Goal: Complete application form

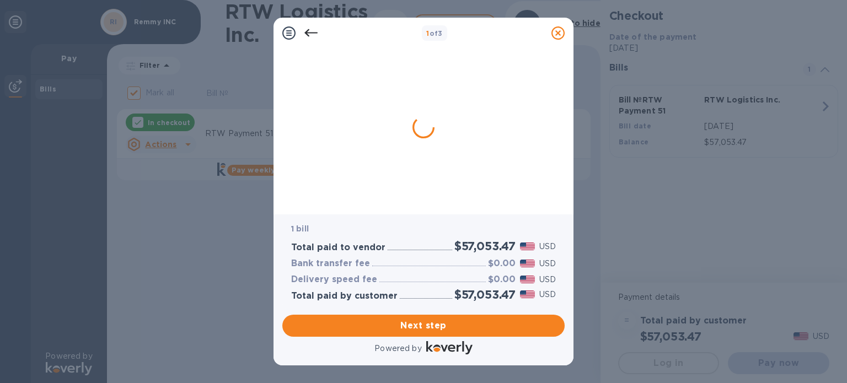
checkbox input "false"
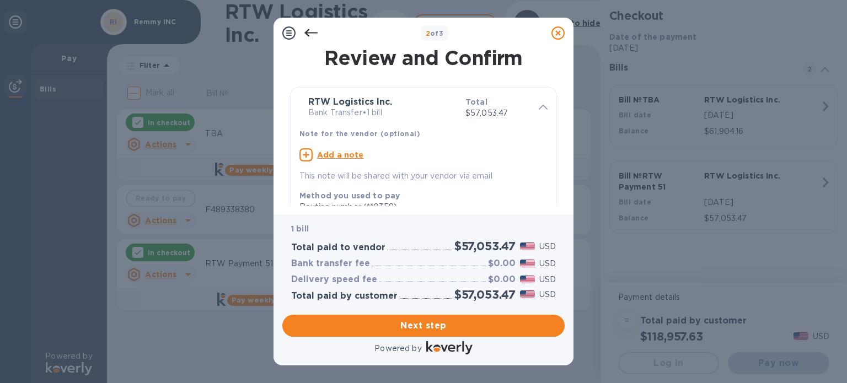
click at [542, 105] on icon at bounding box center [543, 107] width 9 height 5
click at [423, 330] on span "Next step" at bounding box center [423, 325] width 265 height 13
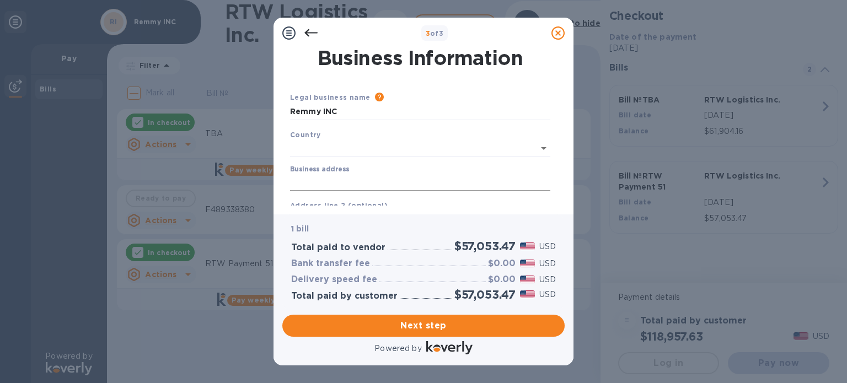
type input "[GEOGRAPHIC_DATA]"
click at [359, 177] on input "Business address" at bounding box center [420, 180] width 260 height 17
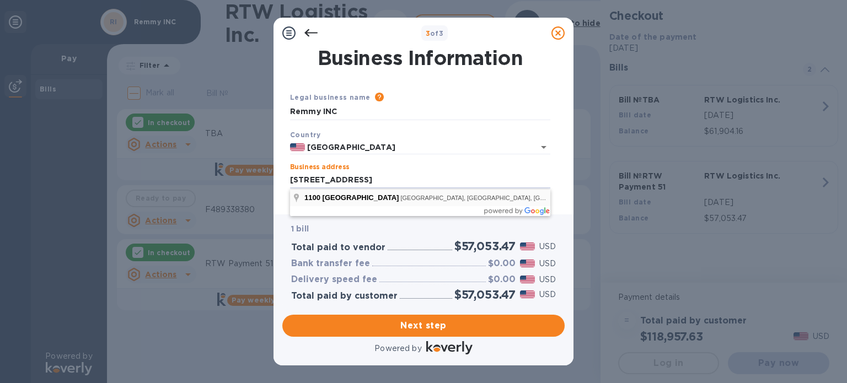
type input "[STREET_ADDRESS]"
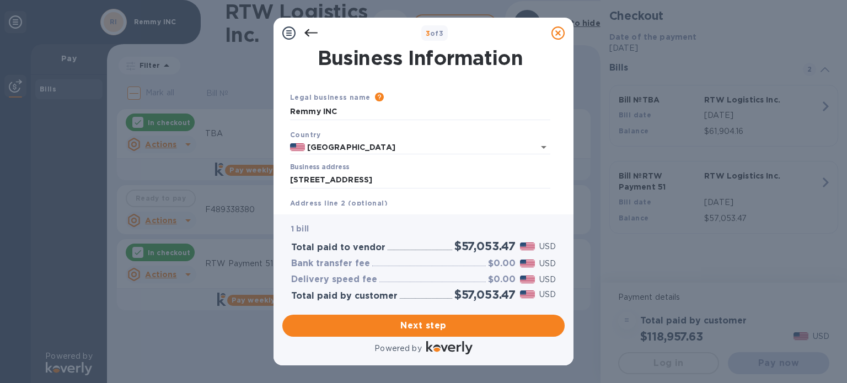
type input "[GEOGRAPHIC_DATA]"
type input "CA"
type input "92801"
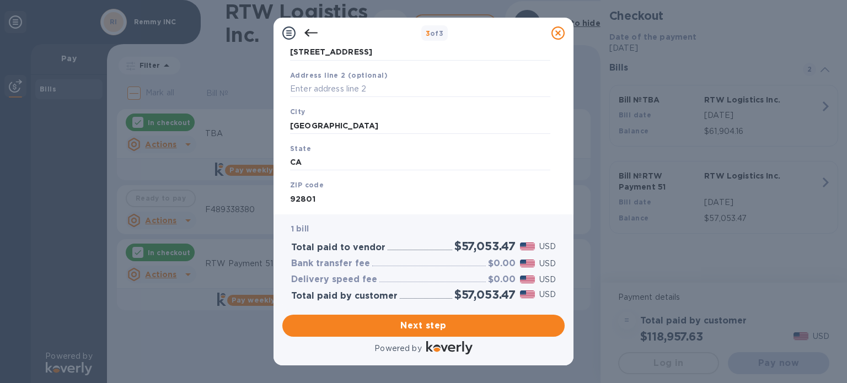
scroll to position [157, 0]
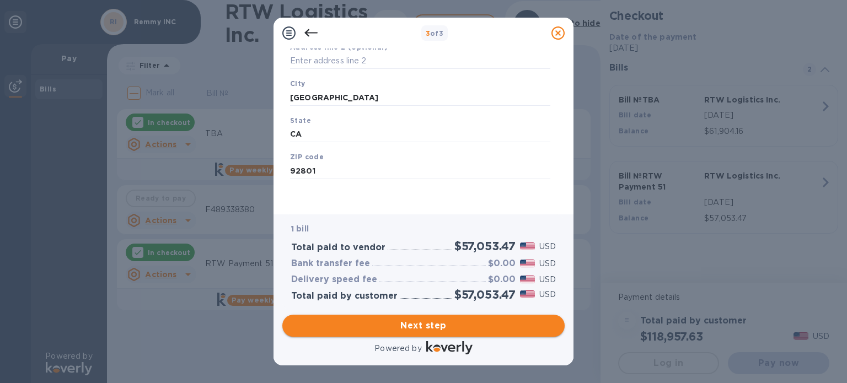
click at [420, 317] on button "Next step" at bounding box center [423, 326] width 282 height 22
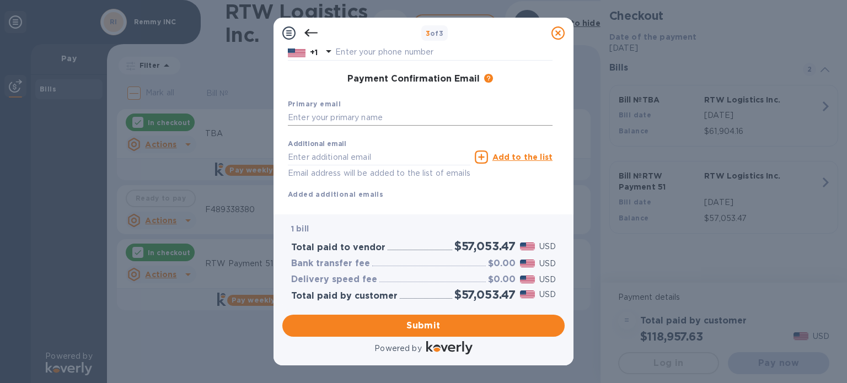
click at [367, 119] on input "text" at bounding box center [420, 118] width 265 height 17
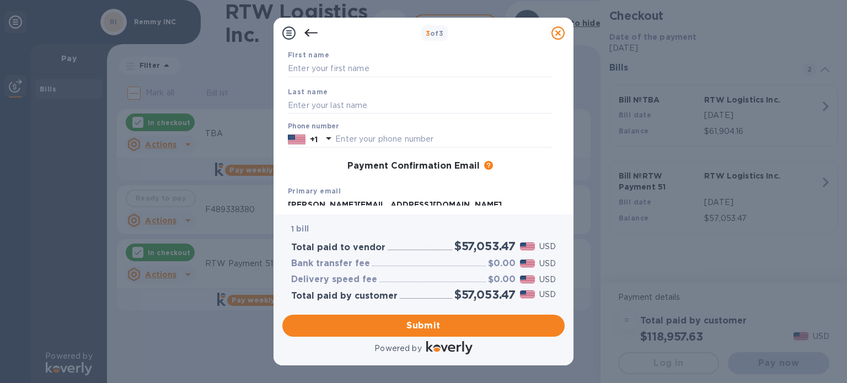
scroll to position [0, 0]
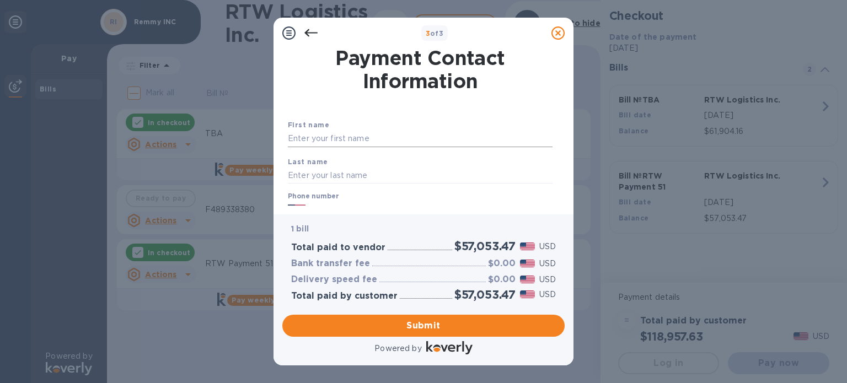
type input "[PERSON_NAME][EMAIL_ADDRESS][DOMAIN_NAME]"
click at [369, 133] on input "text" at bounding box center [420, 139] width 265 height 17
type input "Harish"
type input "[PERSON_NAME]"
type input "3106989111"
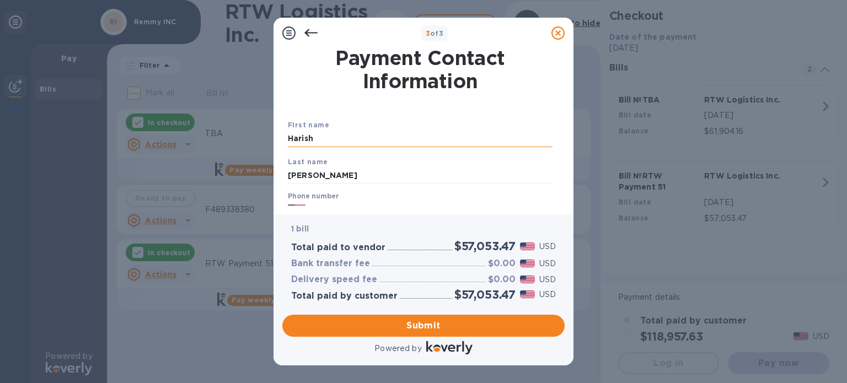
type input "[EMAIL_ADDRESS][DOMAIN_NAME]"
type input "[PERSON_NAME]"
click at [355, 174] on input "[PERSON_NAME]" at bounding box center [420, 175] width 265 height 17
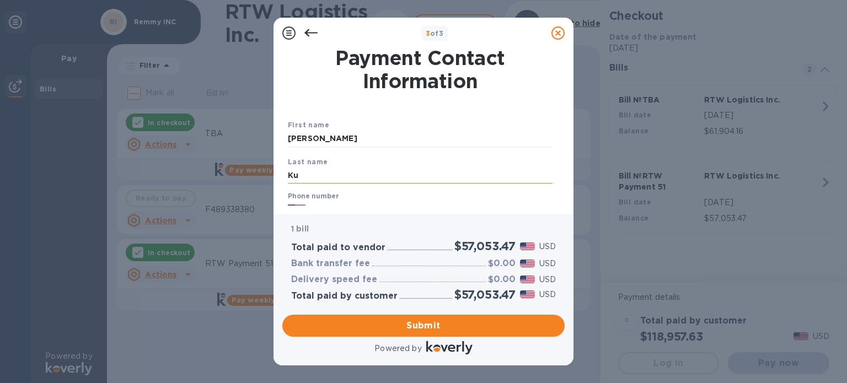
type input "K"
type input "c"
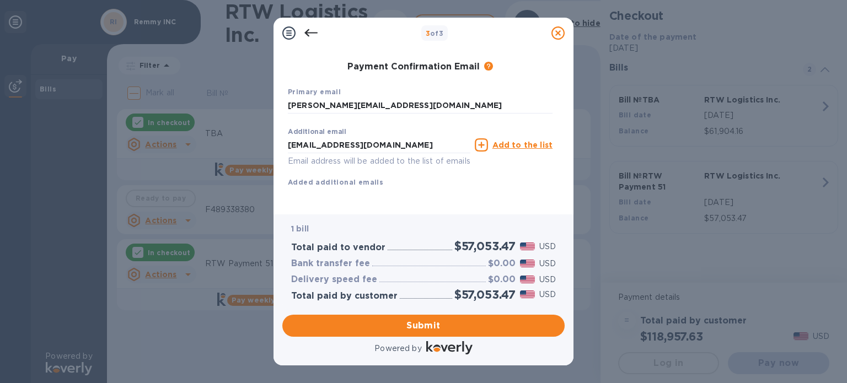
scroll to position [183, 0]
type input "C T"
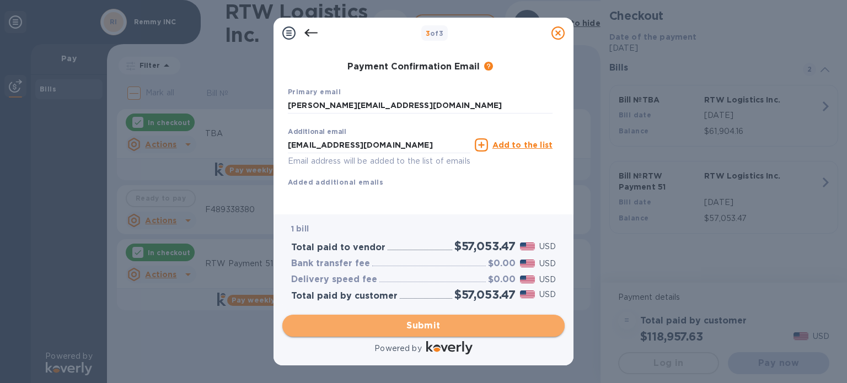
click at [405, 323] on span "Submit" at bounding box center [423, 325] width 265 height 13
